Goal: Task Accomplishment & Management: Use online tool/utility

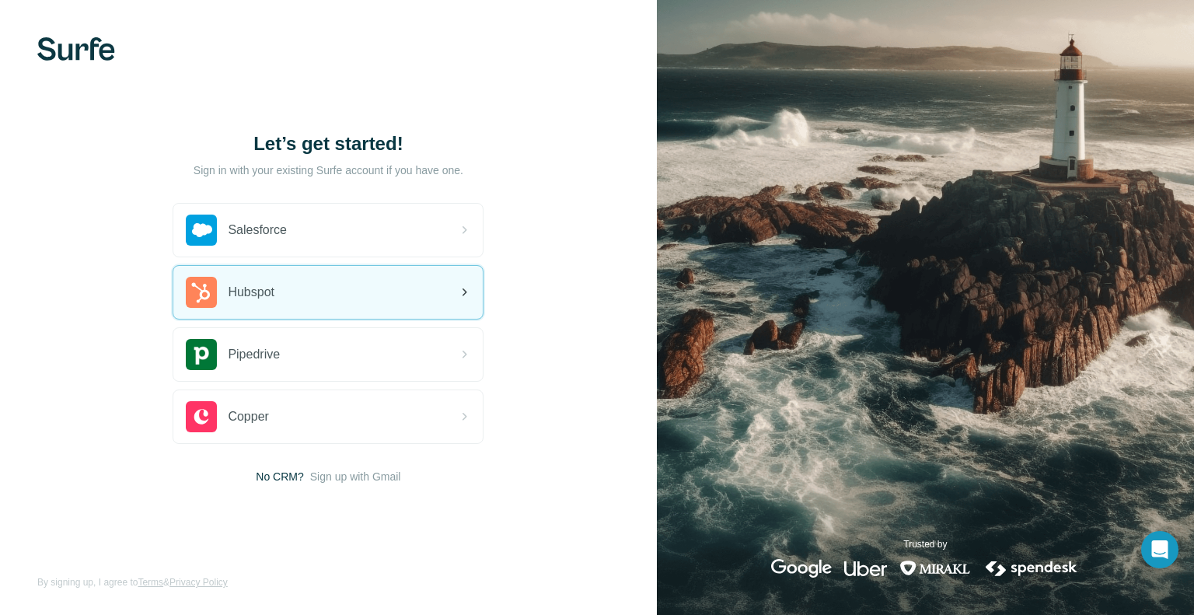
click at [291, 309] on div "Hubspot" at bounding box center [327, 292] width 309 height 53
